Goal: Find specific page/section: Find specific page/section

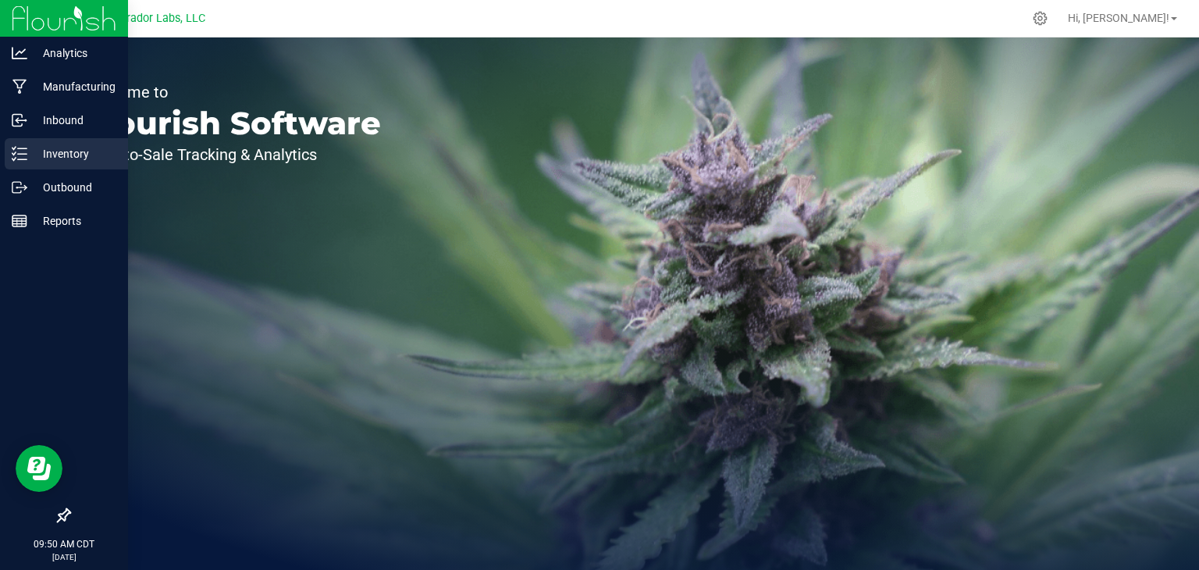
click at [16, 154] on icon at bounding box center [20, 154] width 16 height 16
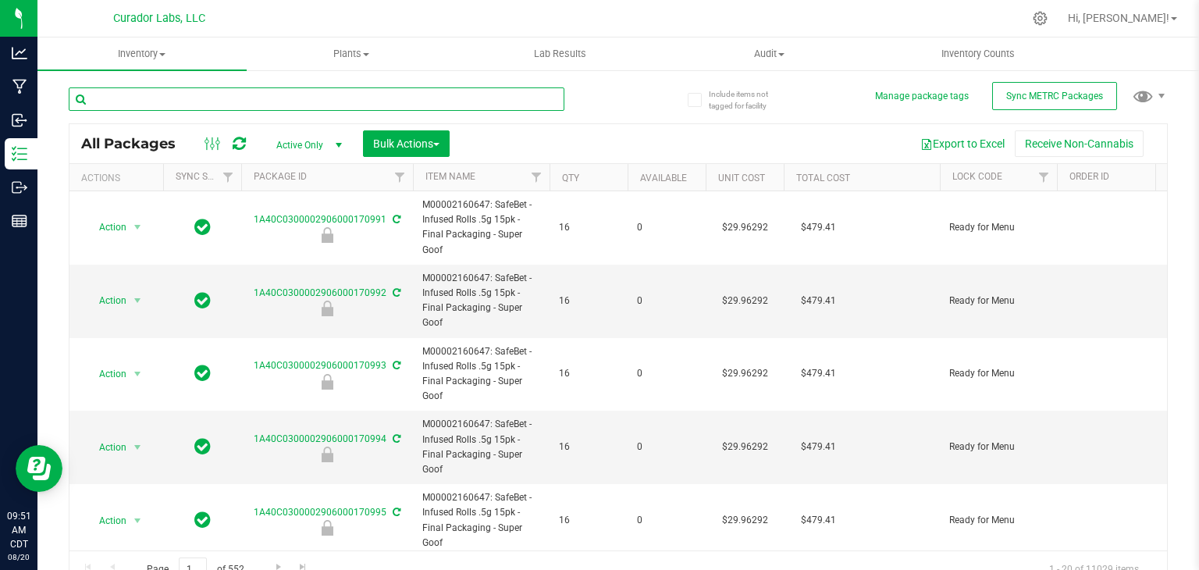
click at [311, 107] on input "text" at bounding box center [317, 98] width 496 height 23
paste input "SafeBet - Bulk Diamond Infused Rolls .5g - VirgOG"
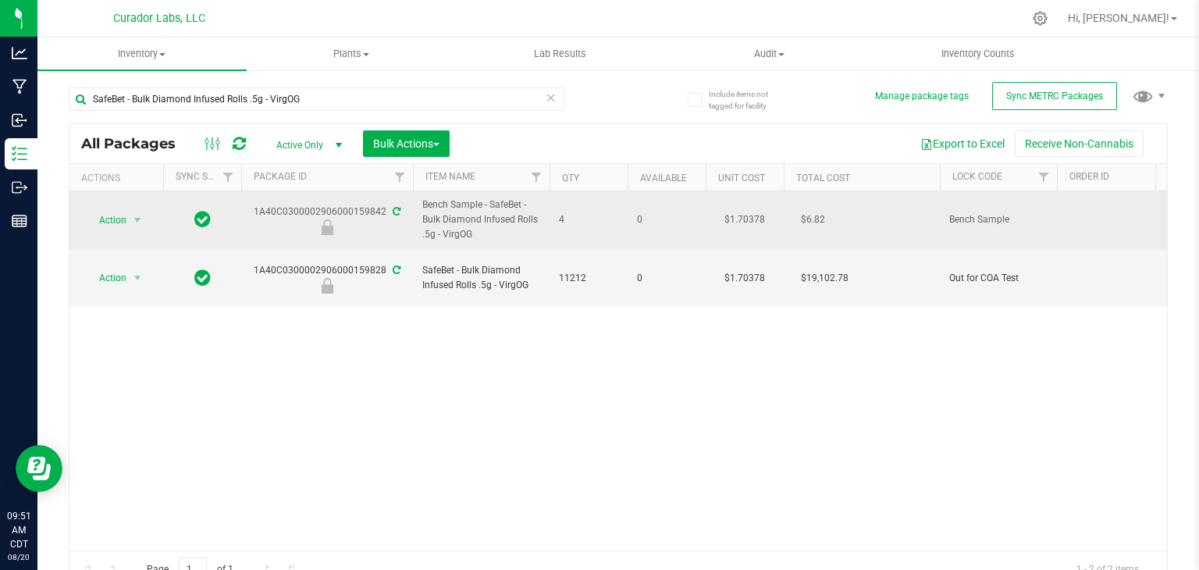
drag, startPoint x: 245, startPoint y: 212, endPoint x: 384, endPoint y: 216, distance: 139.0
click at [384, 216] on div "1A40C0300002906000159842" at bounding box center [327, 220] width 176 height 30
copy div "1A40C0300002906000159842"
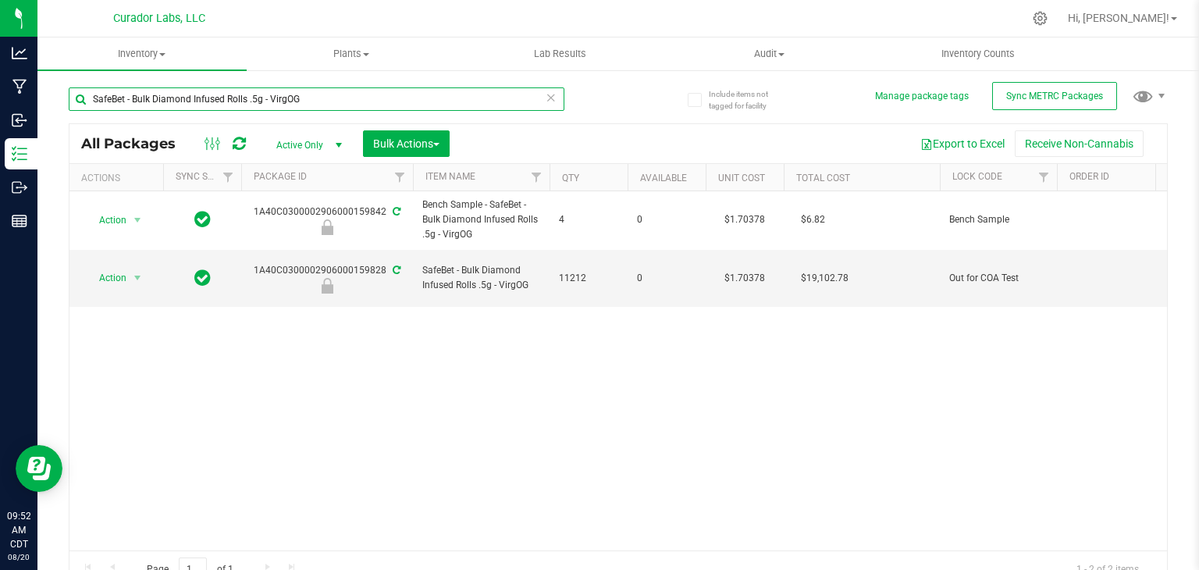
click at [342, 105] on input "SafeBet - Bulk Diamond Infused Rolls .5g - VirgOG" at bounding box center [317, 98] width 496 height 23
paste input "HeadChange - Bulk Live Rosin Cart .5g Each - Terp Tickler"
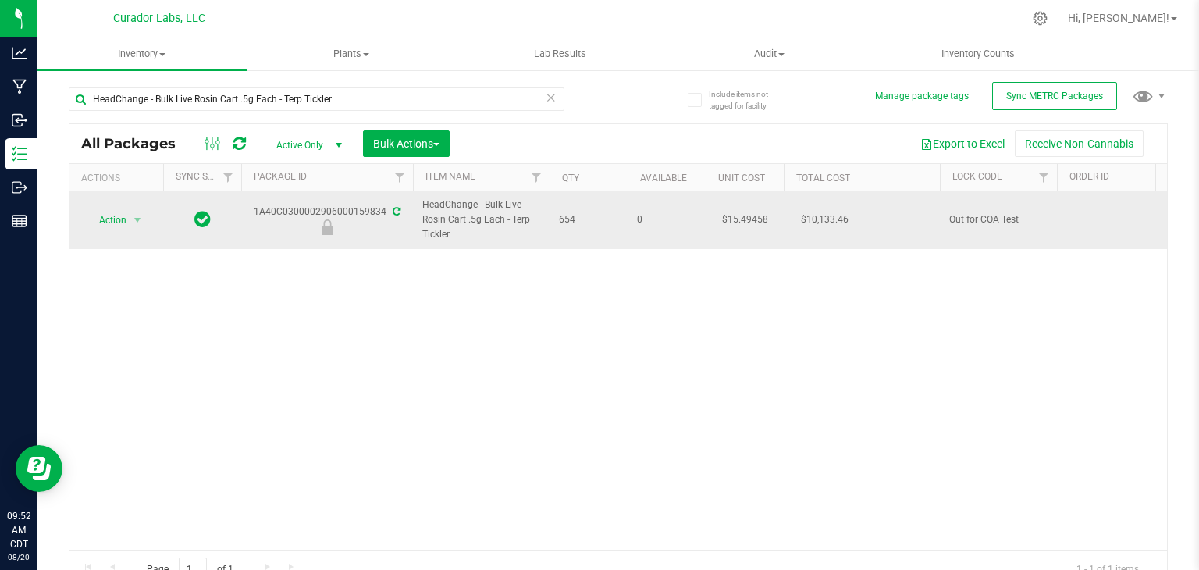
drag, startPoint x: 458, startPoint y: 235, endPoint x: 512, endPoint y: 219, distance: 57.1
click at [512, 219] on span "HeadChange - Bulk Live Rosin Cart .5g Each - Terp Tickler" at bounding box center [481, 220] width 118 height 45
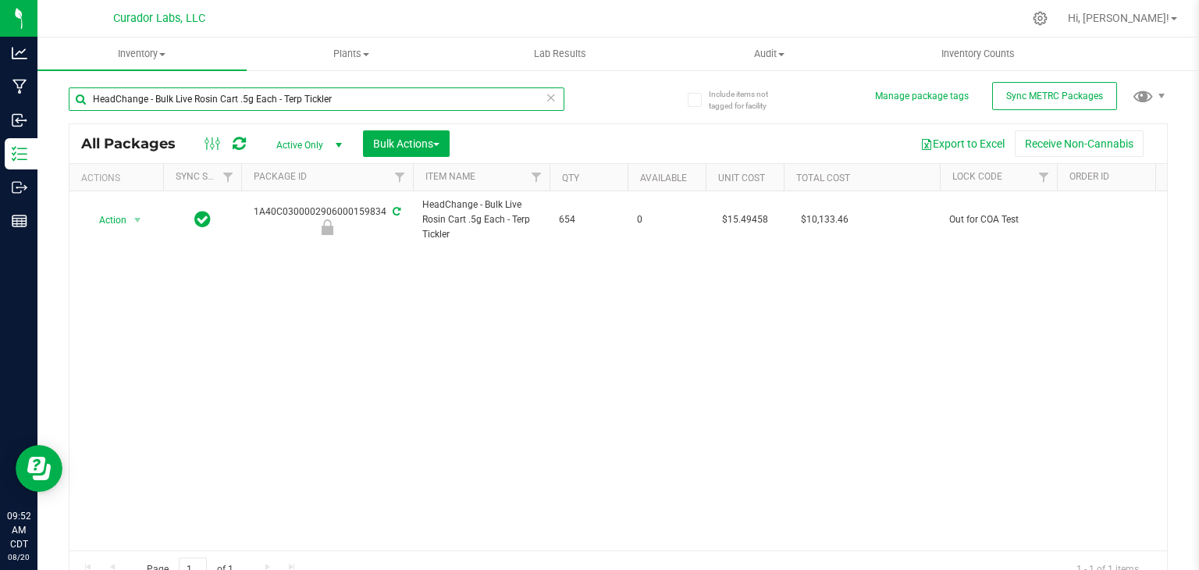
click at [284, 100] on input "HeadChange - Bulk Live Rosin Cart .5g Each - Terp Tickler" at bounding box center [317, 98] width 496 height 23
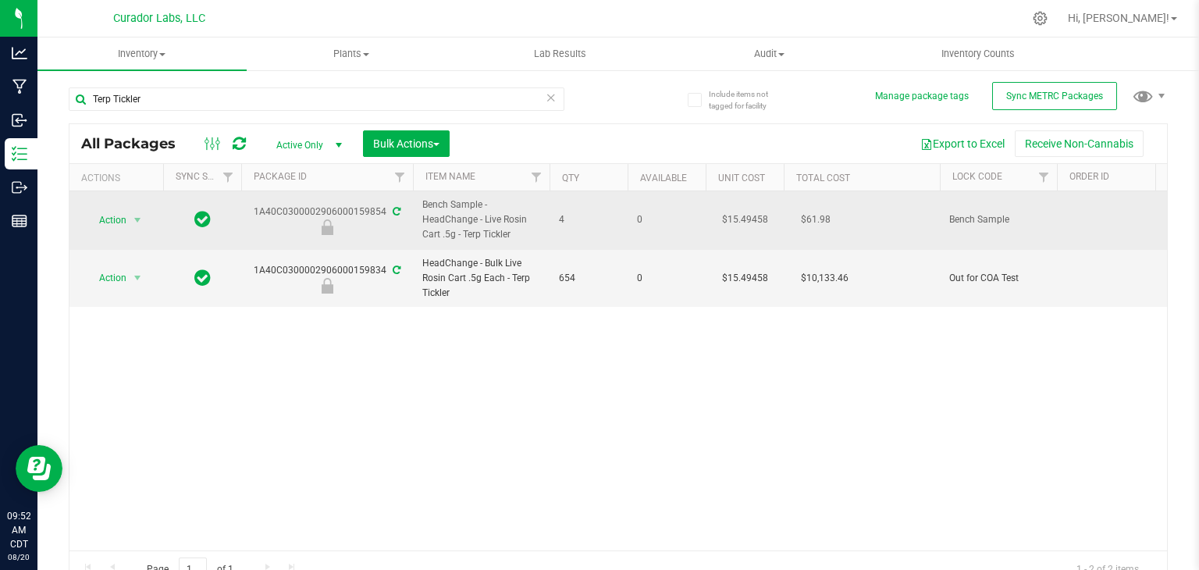
drag, startPoint x: 253, startPoint y: 212, endPoint x: 385, endPoint y: 212, distance: 132.0
click at [385, 212] on div "1A40C0300002906000159854" at bounding box center [327, 220] width 176 height 30
copy div "1A40C0300002906000159854"
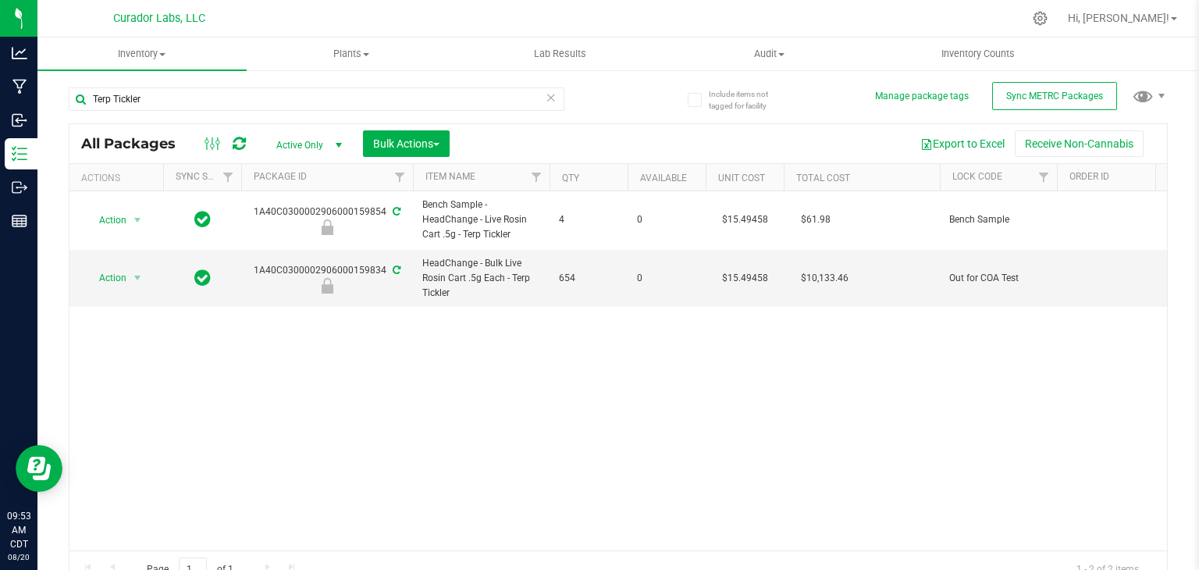
click at [300, 113] on div "Terp Tickler" at bounding box center [317, 105] width 496 height 36
click at [293, 102] on input "Terp Tickler" at bounding box center [317, 98] width 496 height 23
paste input "SafeBet - Bulk Vape Cart 1g Each - Chemdawg"
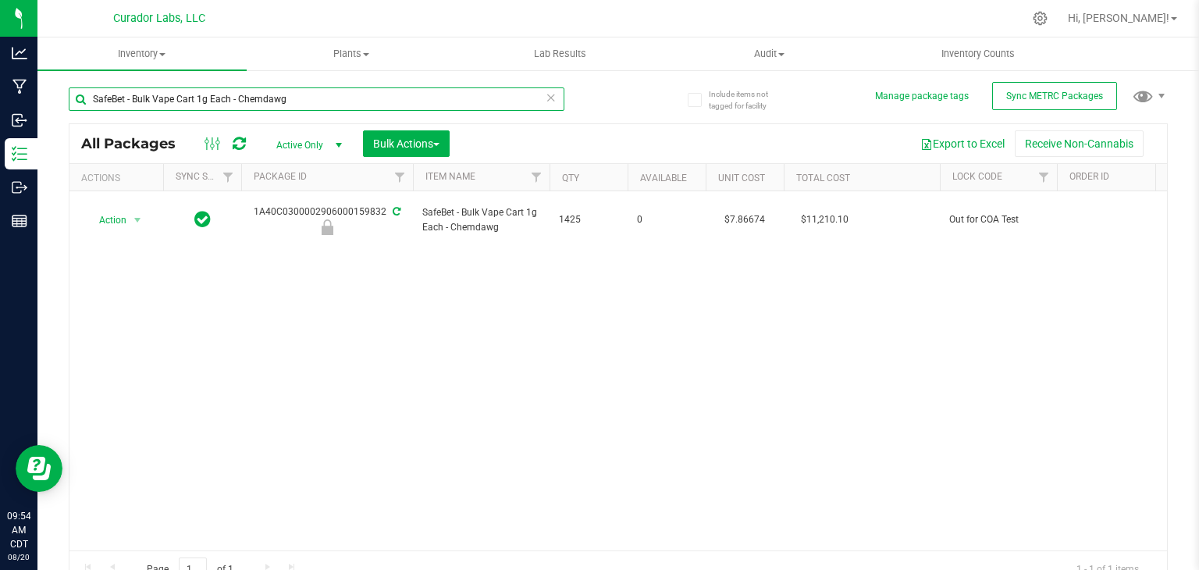
click at [237, 95] on input "SafeBet - Bulk Vape Cart 1g Each - Chemdawg" at bounding box center [317, 98] width 496 height 23
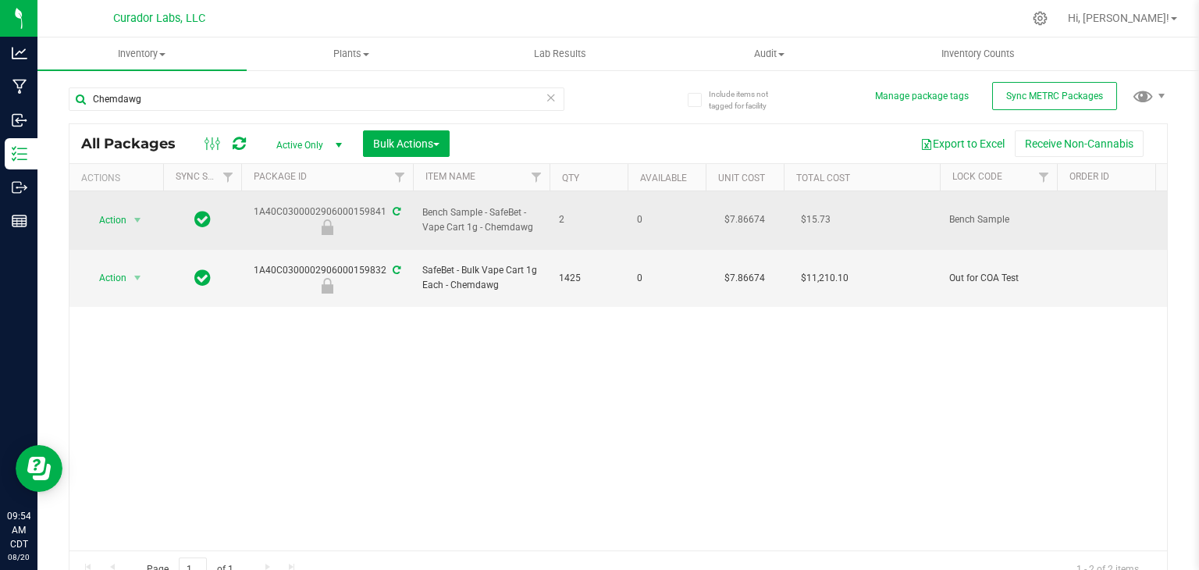
drag, startPoint x: 255, startPoint y: 199, endPoint x: 387, endPoint y: 203, distance: 132.8
click at [387, 205] on div "1A40C0300002906000159841" at bounding box center [327, 220] width 176 height 30
copy div "1A40C0300002906000159841"
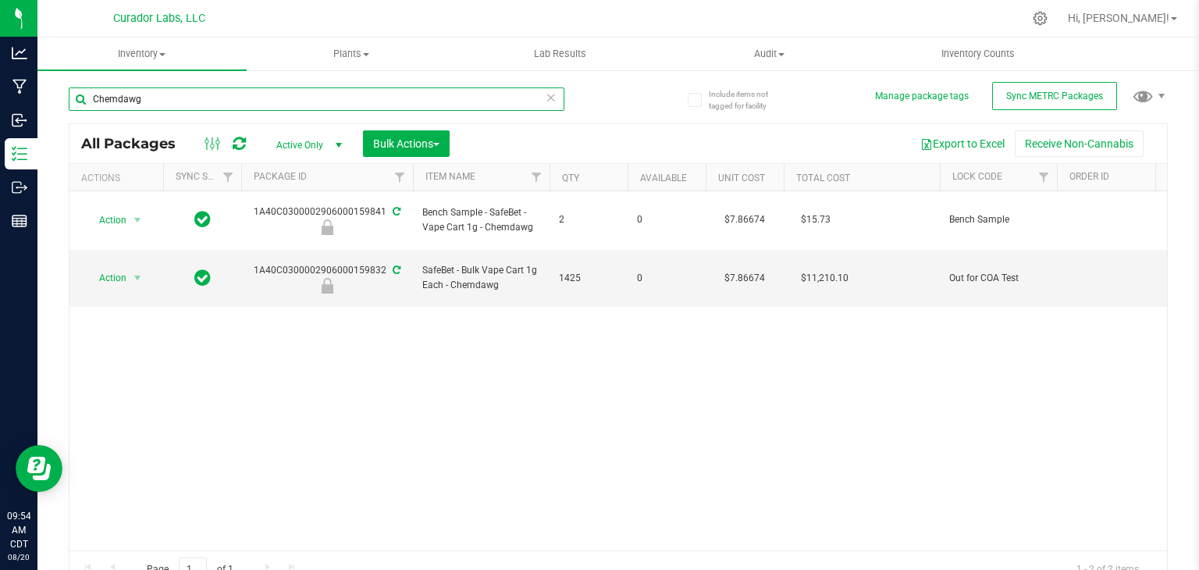
click at [356, 98] on input "Chemdawg" at bounding box center [317, 98] width 496 height 23
paste input "SafeBet - Bulk Vape Cart 1g Each - DayWrecker Cough"
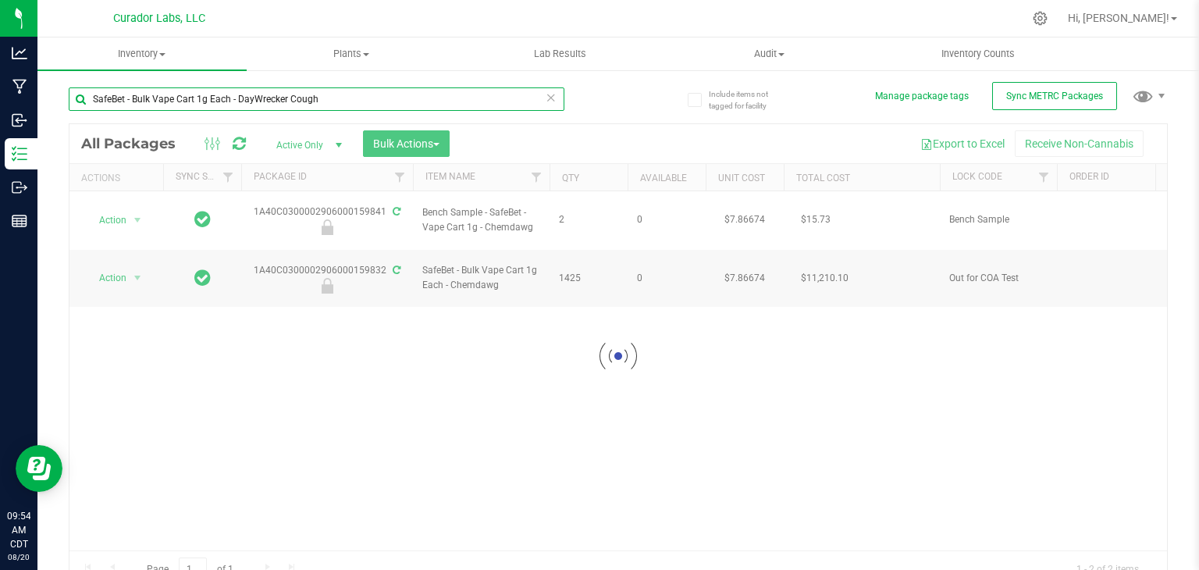
click at [237, 98] on input "SafeBet - Bulk Vape Cart 1g Each - DayWrecker Cough" at bounding box center [317, 98] width 496 height 23
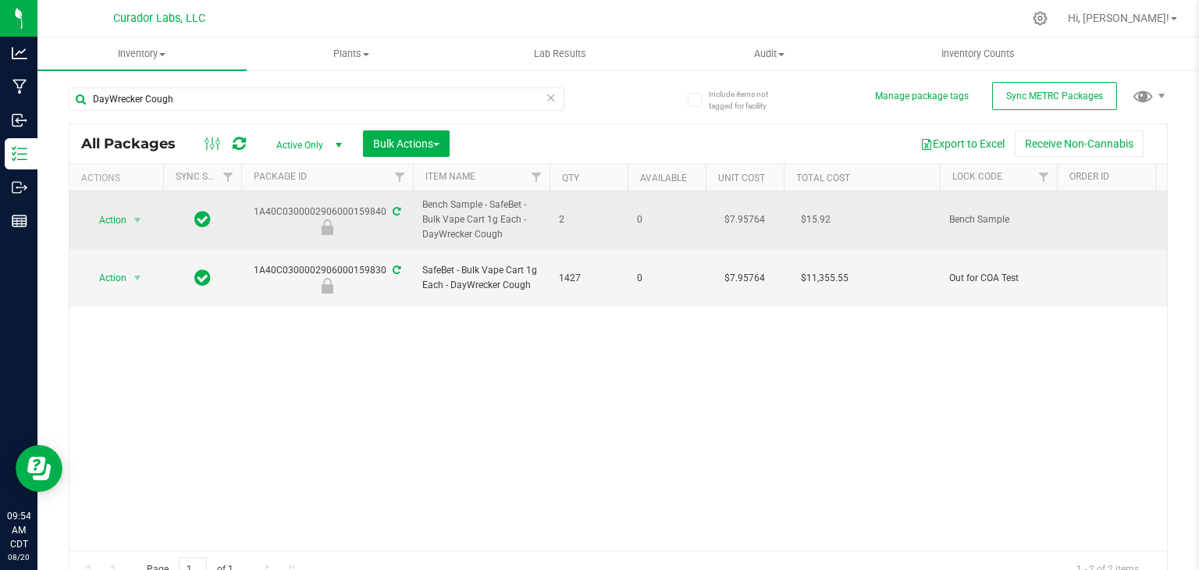
drag, startPoint x: 253, startPoint y: 212, endPoint x: 383, endPoint y: 212, distance: 129.6
click at [383, 212] on div "1A40C0300002906000159840" at bounding box center [327, 220] width 176 height 30
copy div "1A40C0300002906000159840"
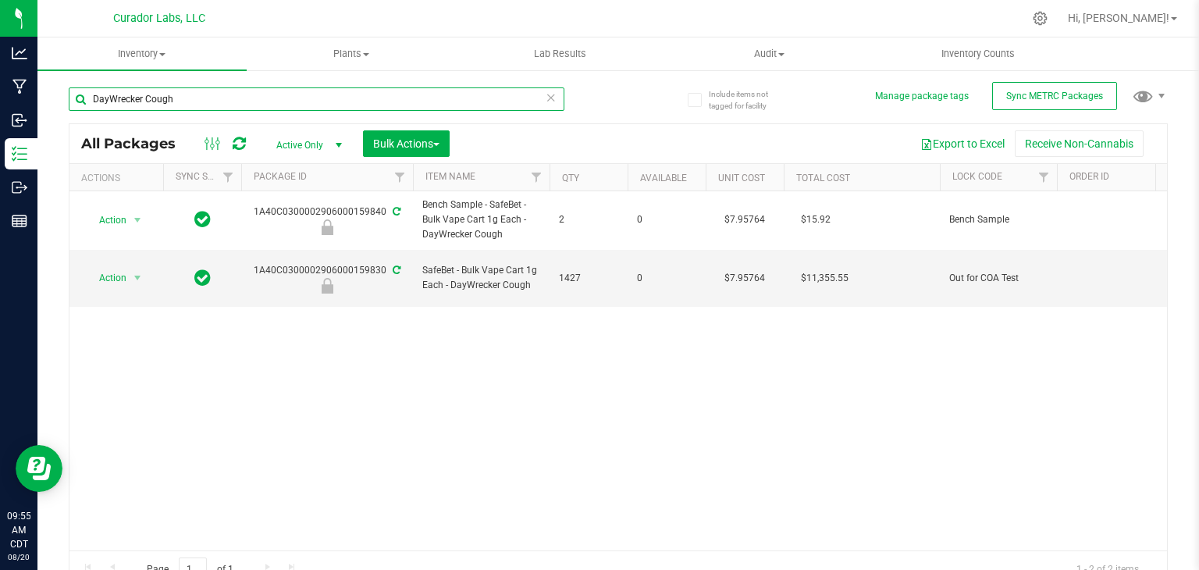
click at [259, 100] on input "DayWrecker Cough" at bounding box center [317, 98] width 496 height 23
paste input "SafeBet - Bulk Vape Cart 1g Each - [GEOGRAPHIC_DATA]"
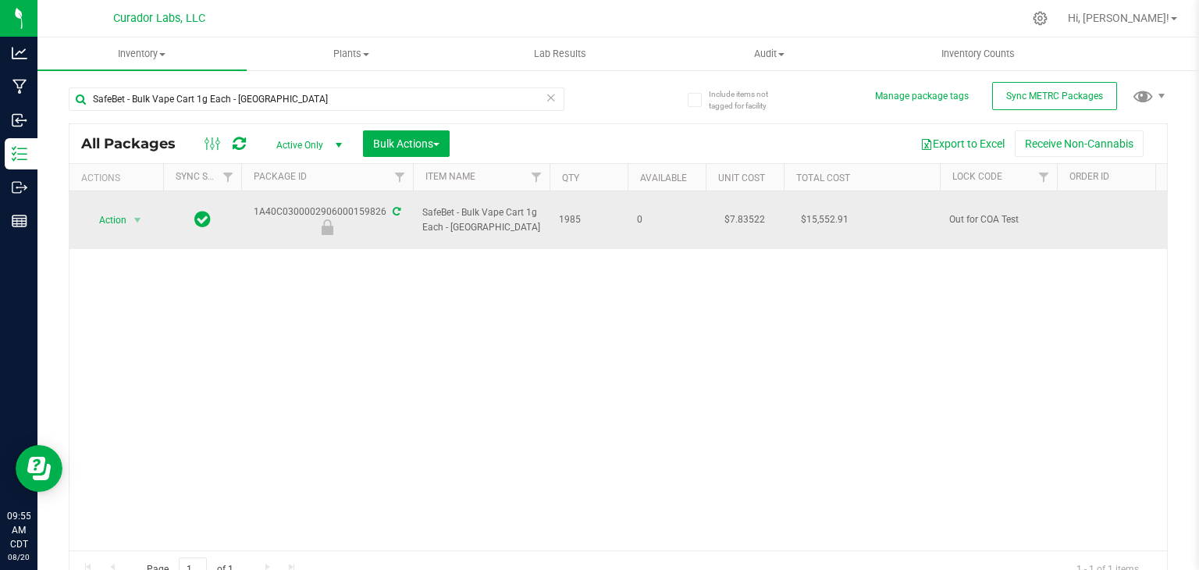
drag, startPoint x: 244, startPoint y: 202, endPoint x: 385, endPoint y: 211, distance: 141.6
click at [385, 211] on div "1A40C0300002906000159826" at bounding box center [327, 220] width 176 height 30
copy div "1A40C0300002906000159826"
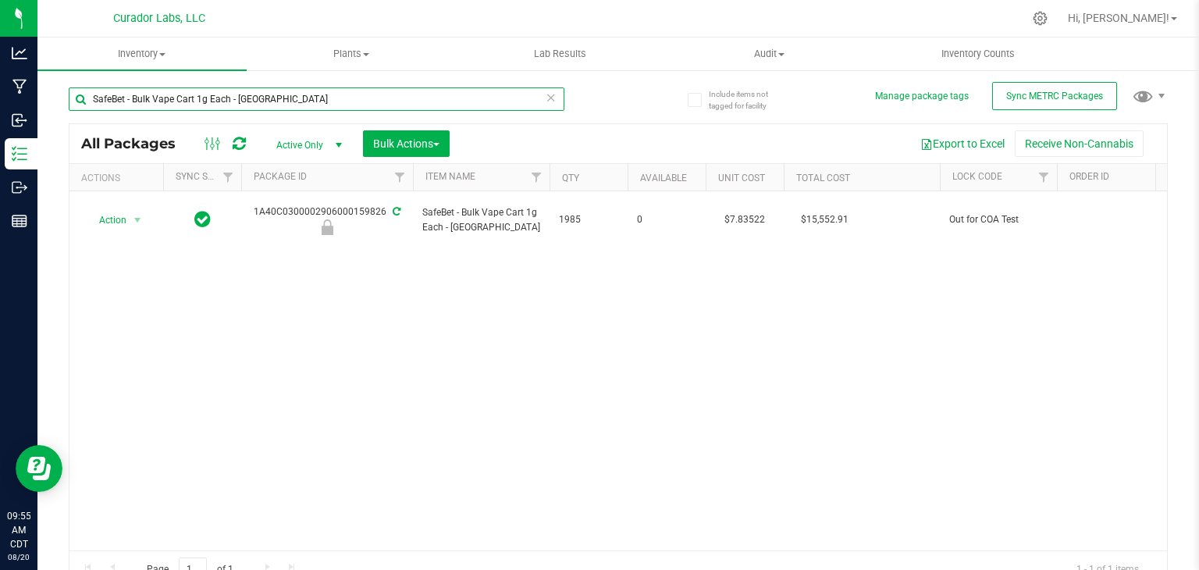
click at [315, 98] on input "SafeBet - Bulk Vape Cart 1g Each - [GEOGRAPHIC_DATA]" at bounding box center [317, 98] width 496 height 23
paste input "Headchange - Bulk Live Rosin - Phizzle"
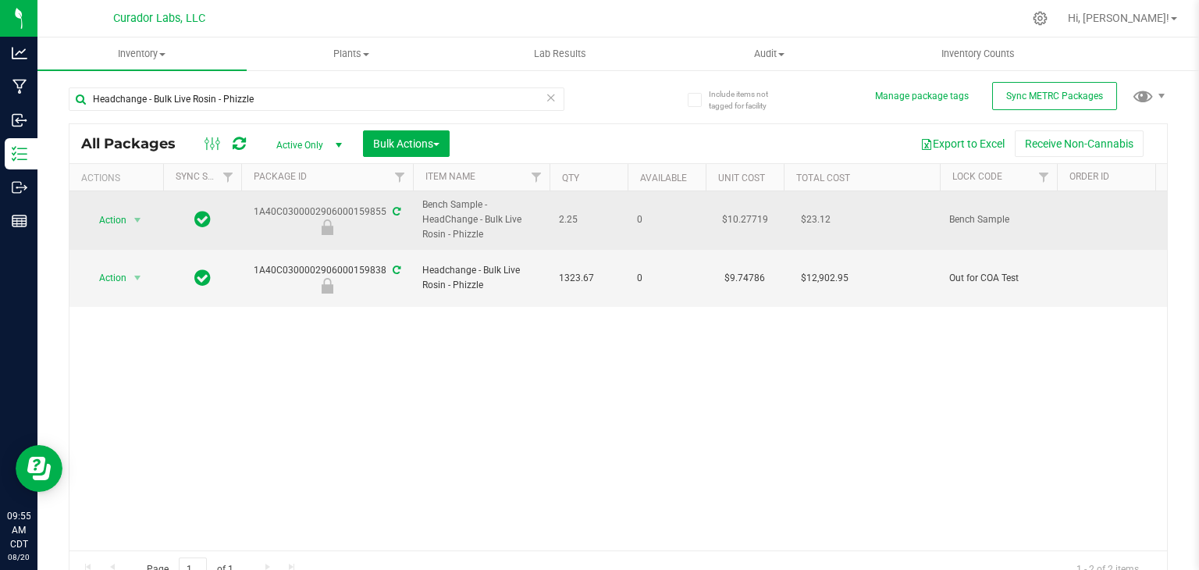
drag, startPoint x: 253, startPoint y: 216, endPoint x: 383, endPoint y: 210, distance: 130.5
click at [383, 210] on div "1A40C0300002906000159855" at bounding box center [327, 220] width 176 height 30
copy div "1A40C0300002906000159855"
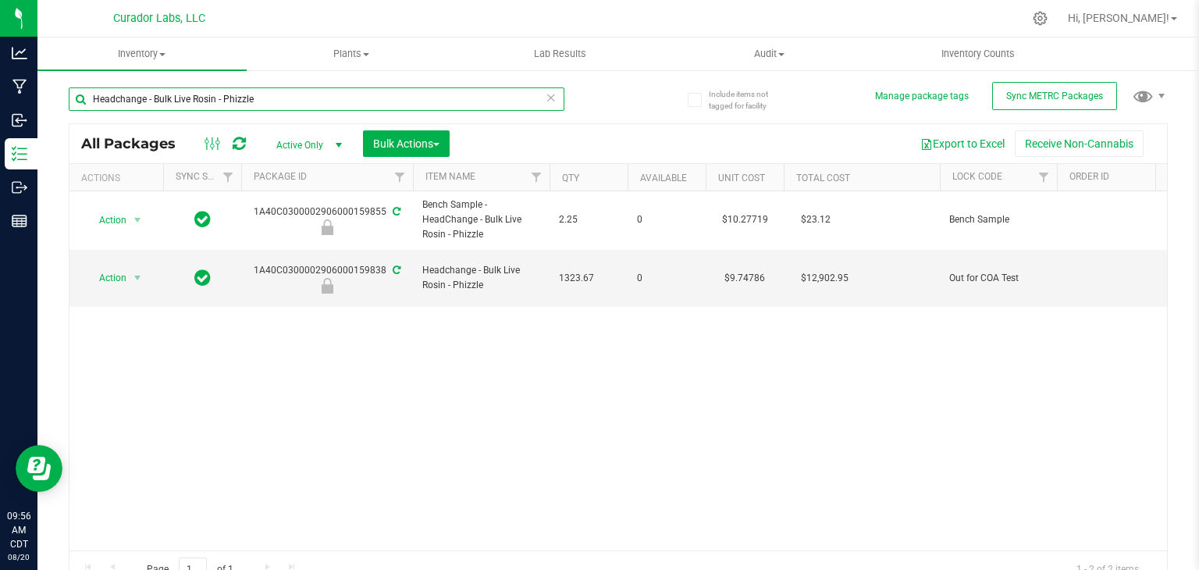
click at [331, 104] on input "Headchange - Bulk Live Rosin - Phizzle" at bounding box center [317, 98] width 496 height 23
paste input "Change - Bulk Live Badder - Bubbas Graveyard"
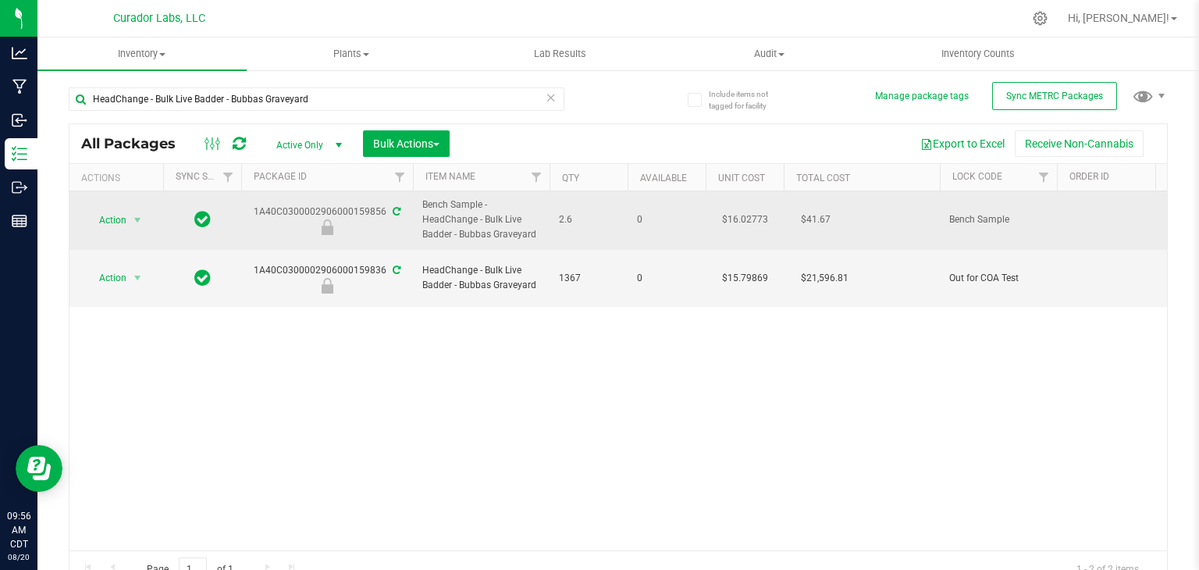
drag, startPoint x: 252, startPoint y: 212, endPoint x: 383, endPoint y: 202, distance: 130.8
click at [383, 202] on td "1A40C0300002906000159856" at bounding box center [327, 220] width 172 height 59
copy div "1A40C0300002906000159856"
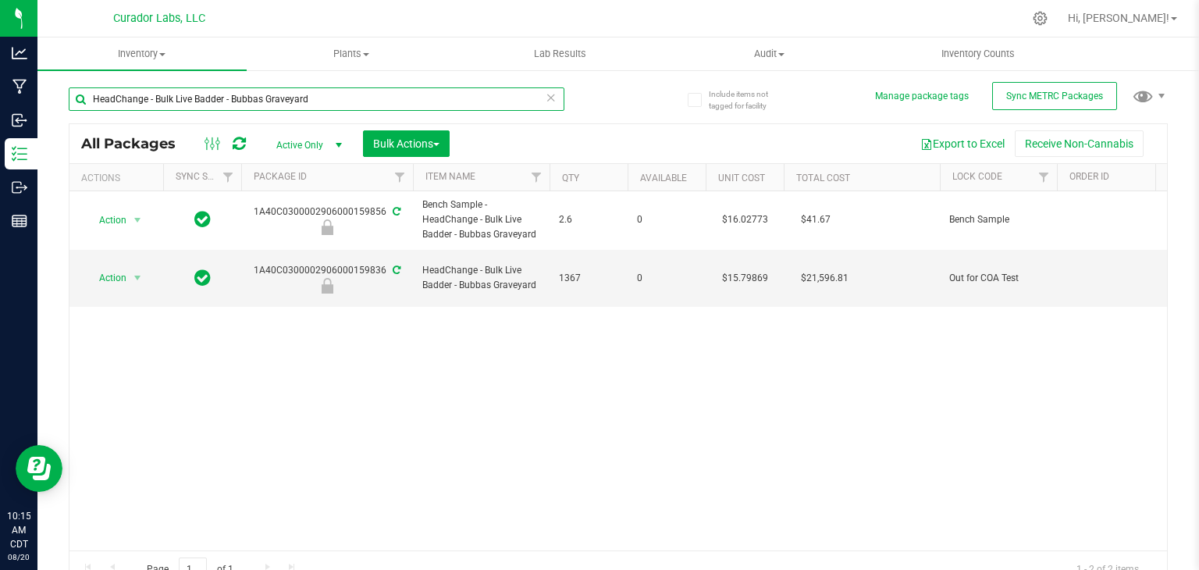
click at [330, 103] on input "HeadChange - Bulk Live Badder - Bubbas Graveyard" at bounding box center [317, 98] width 496 height 23
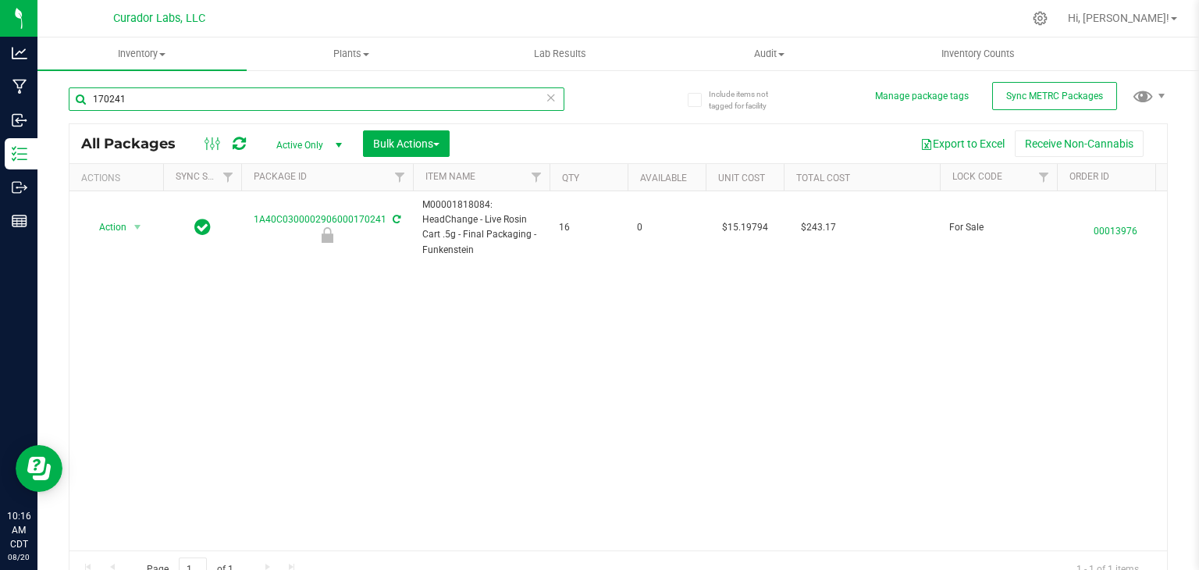
type input "170241"
